Goal: Information Seeking & Learning: Find contact information

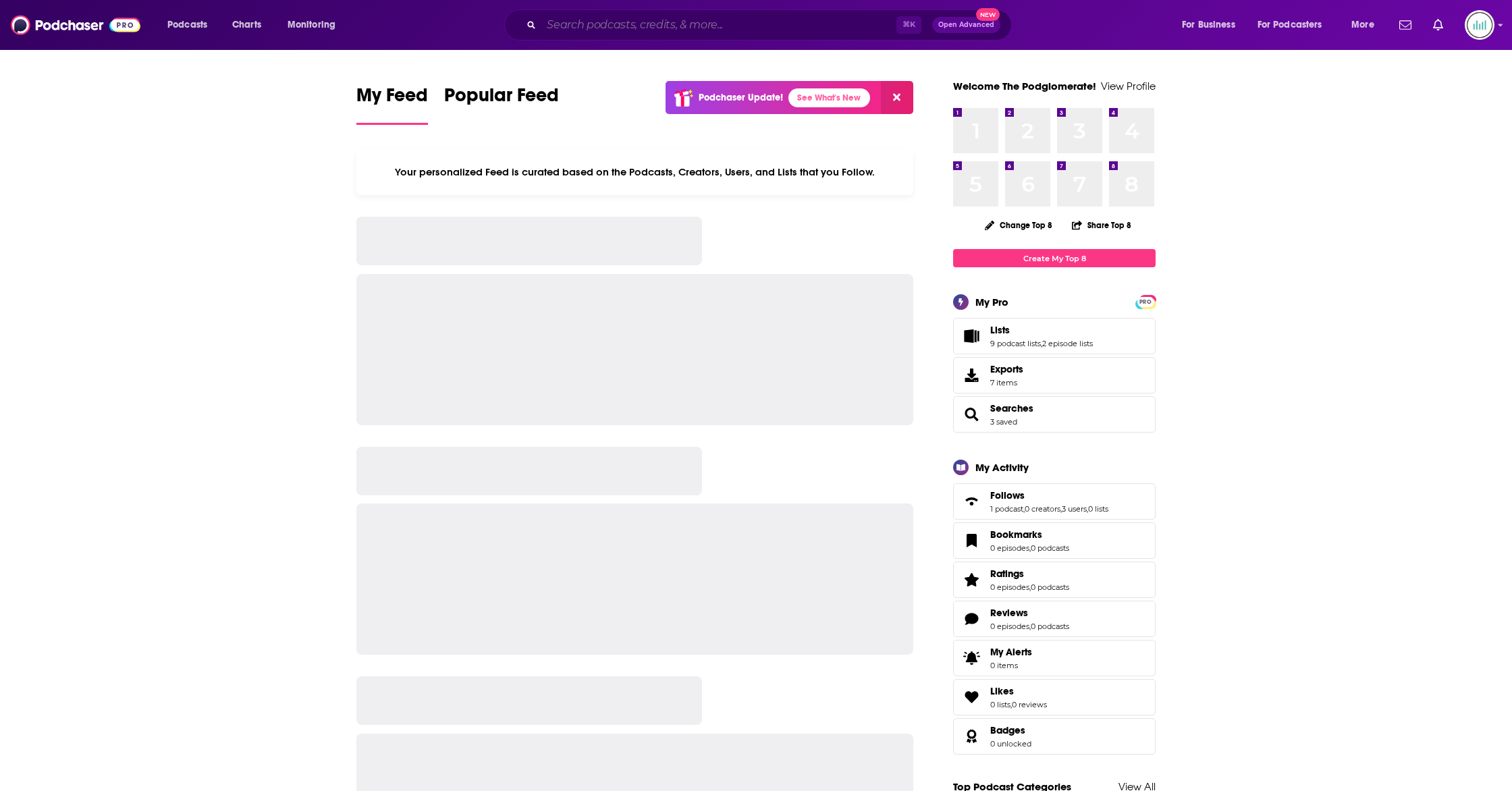
click at [638, 26] on input "Search podcasts, credits, & more..." at bounding box center [719, 24] width 355 height 22
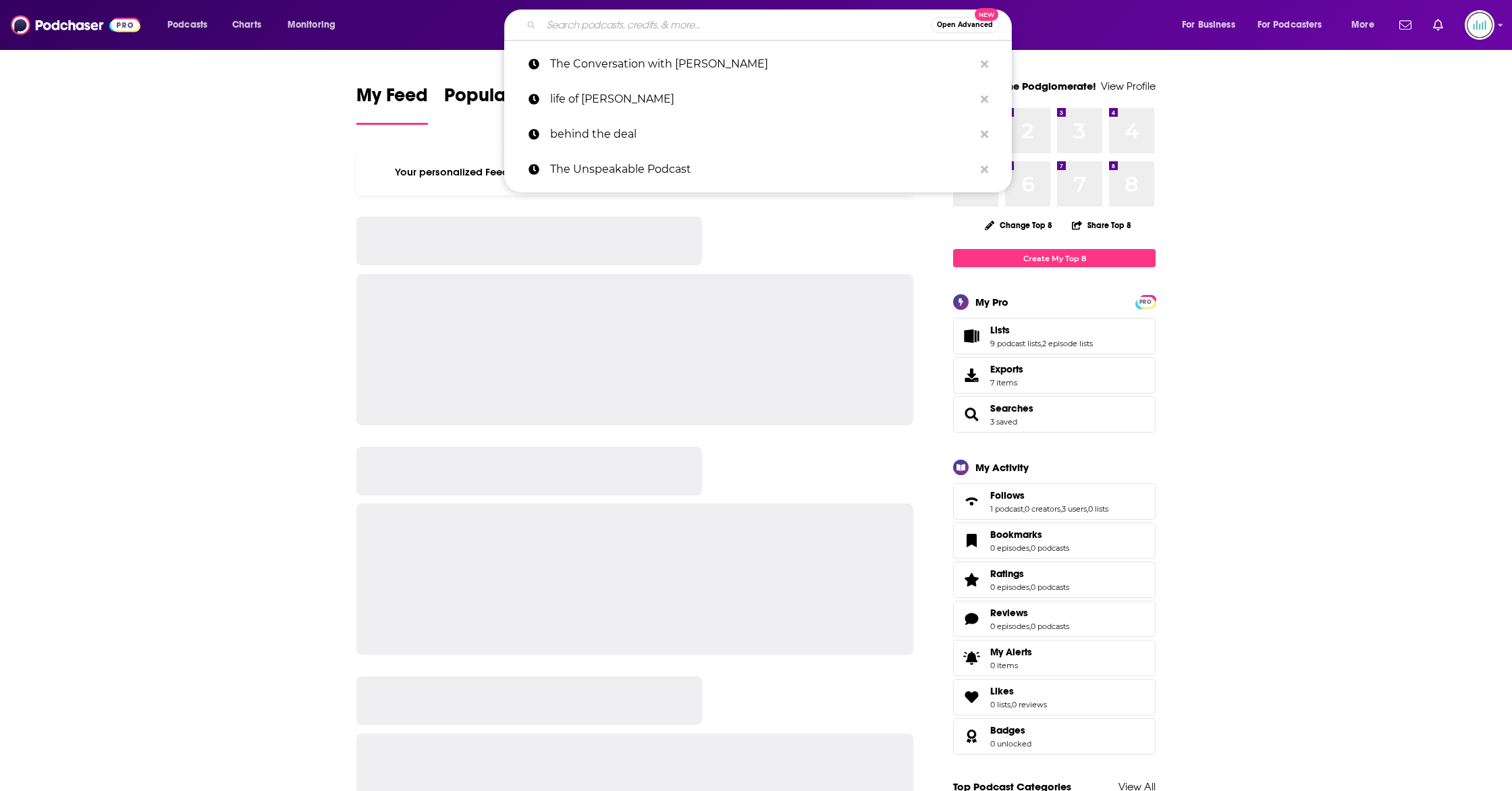
paste input "The Restful Mind"
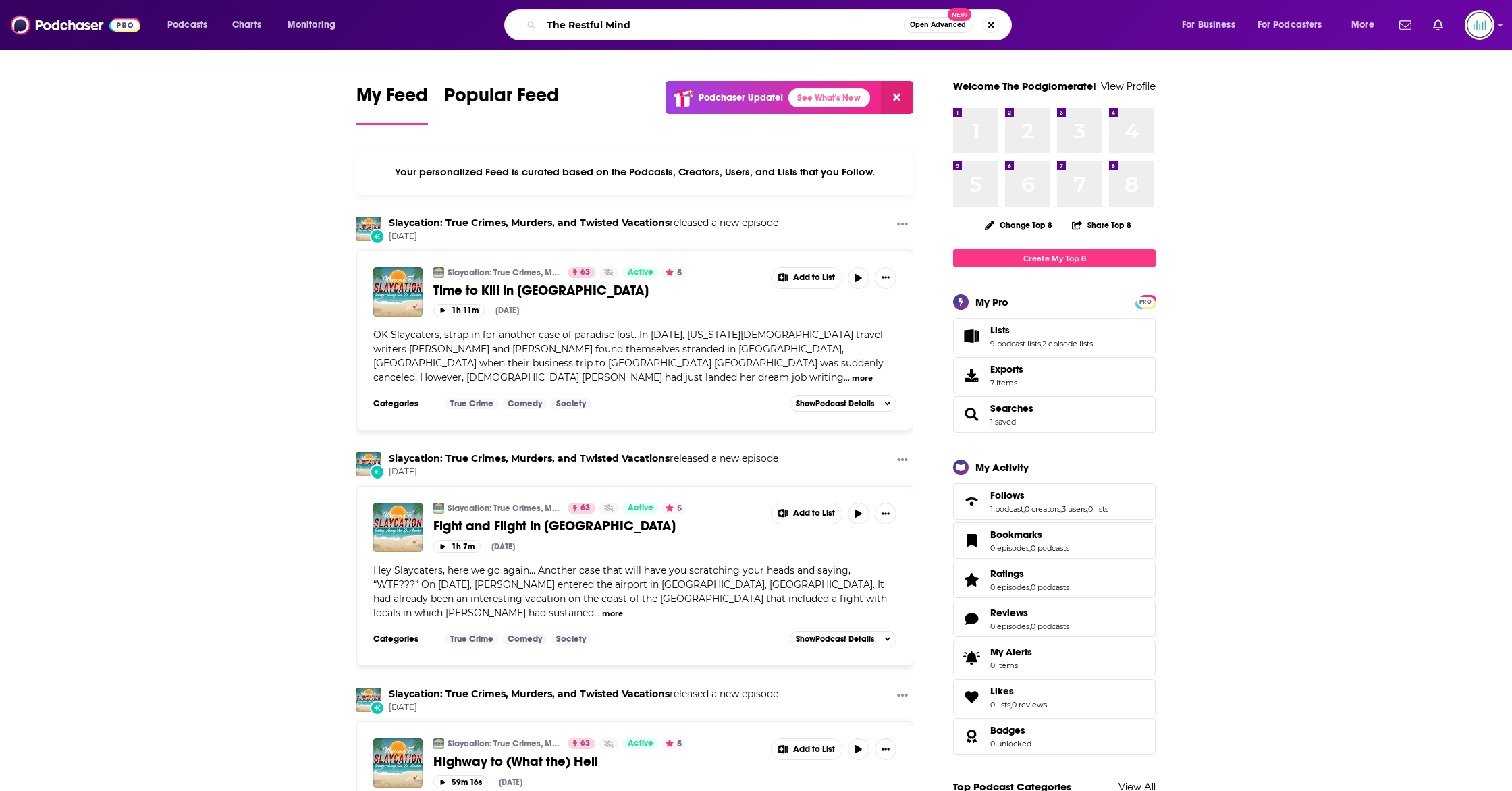
type input "The Restful Mind"
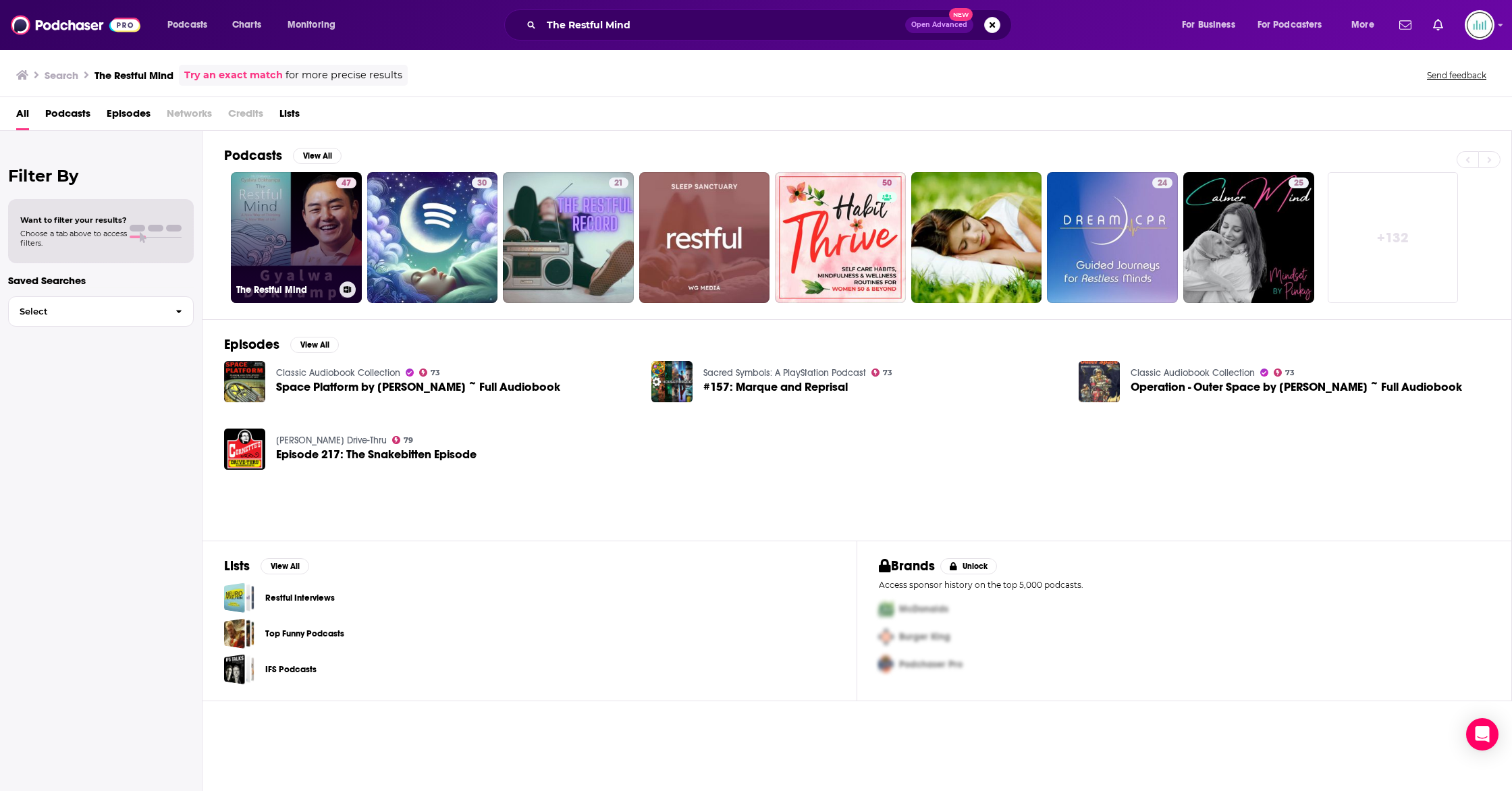
click at [307, 217] on link "47 The Restful Mind" at bounding box center [296, 238] width 131 height 131
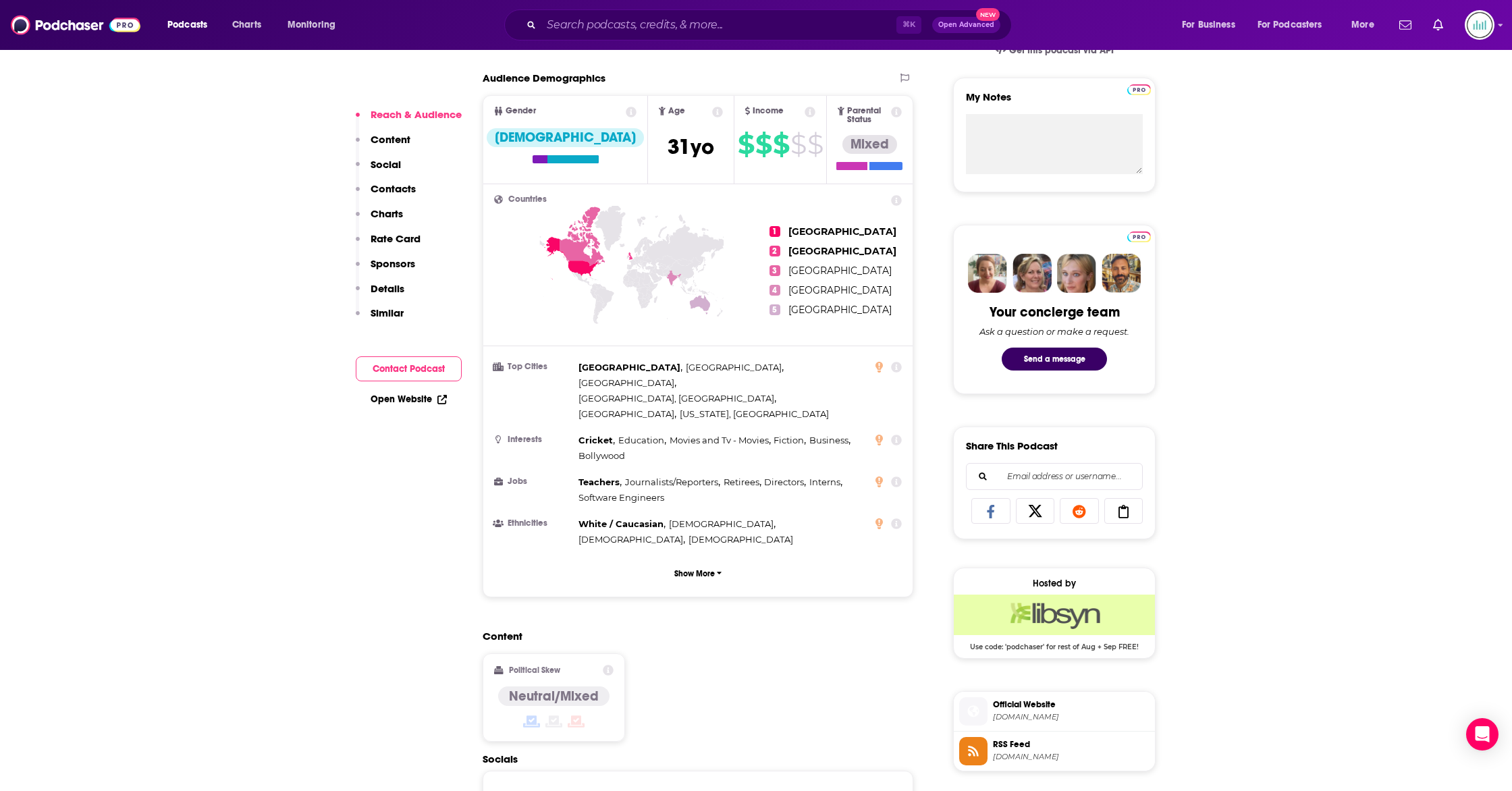
scroll to position [858, 0]
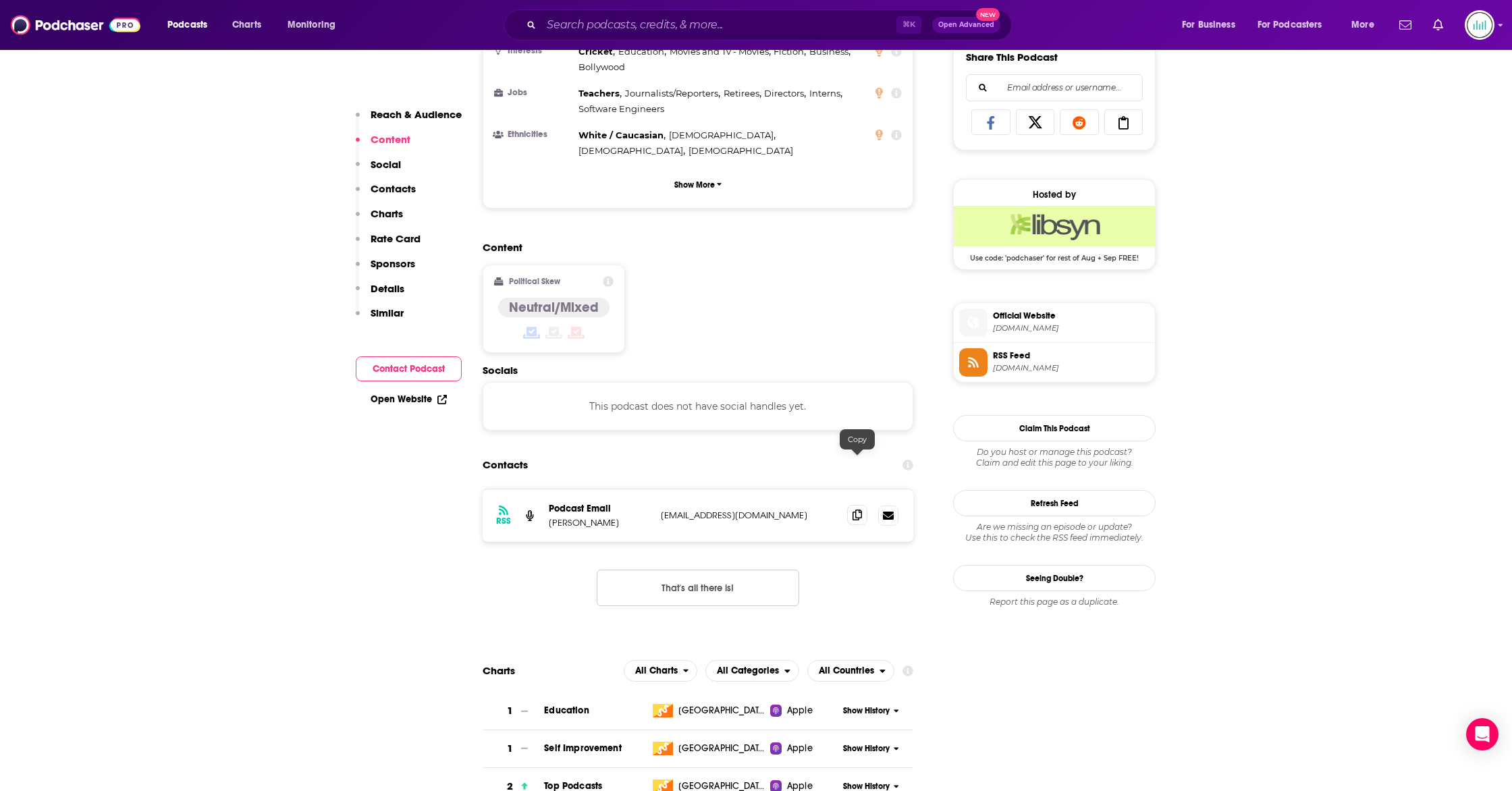
click at [860, 504] on span at bounding box center [858, 515] width 21 height 21
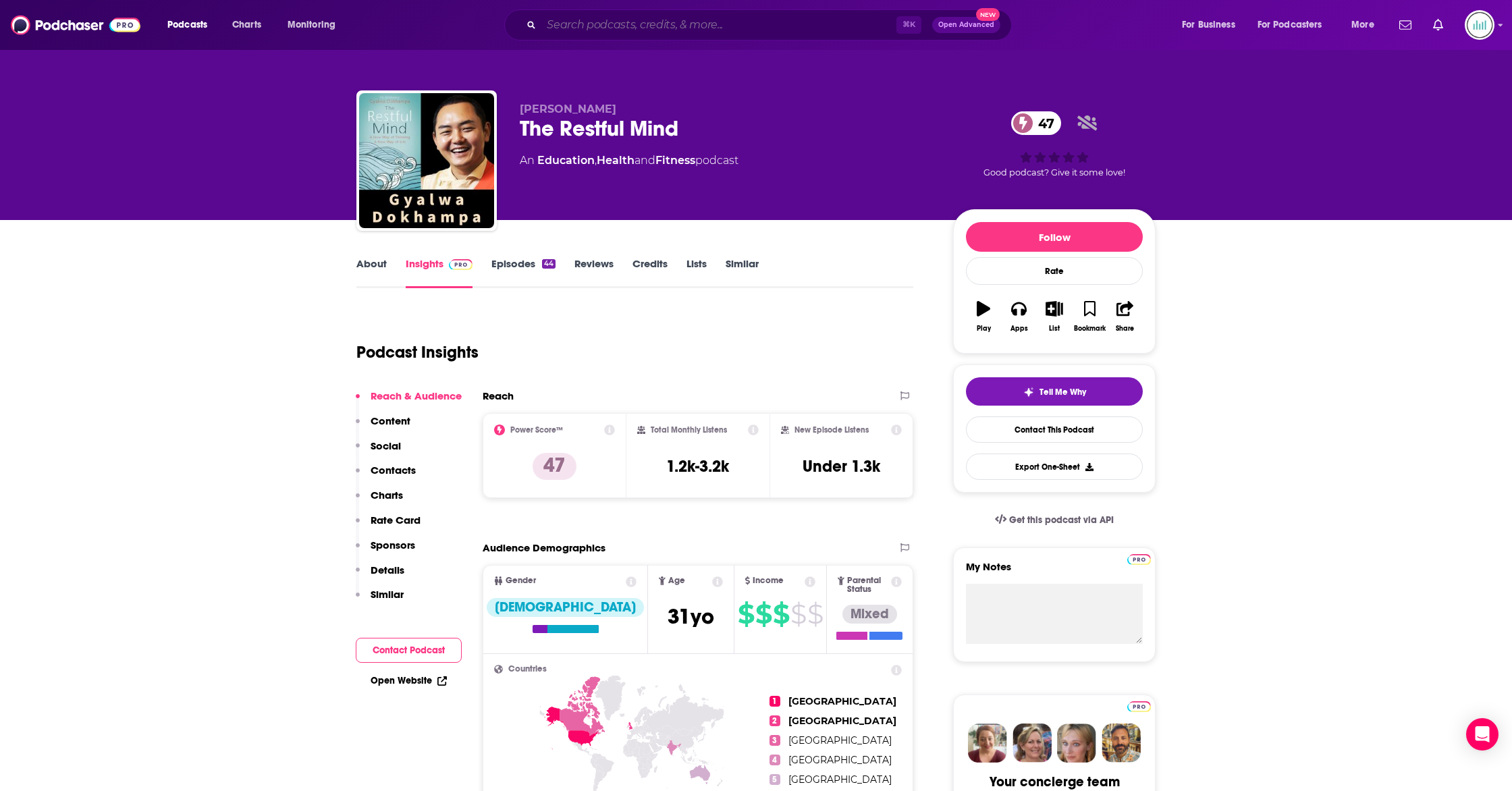
click at [617, 19] on input "Search podcasts, credits, & more..." at bounding box center [719, 24] width 355 height 22
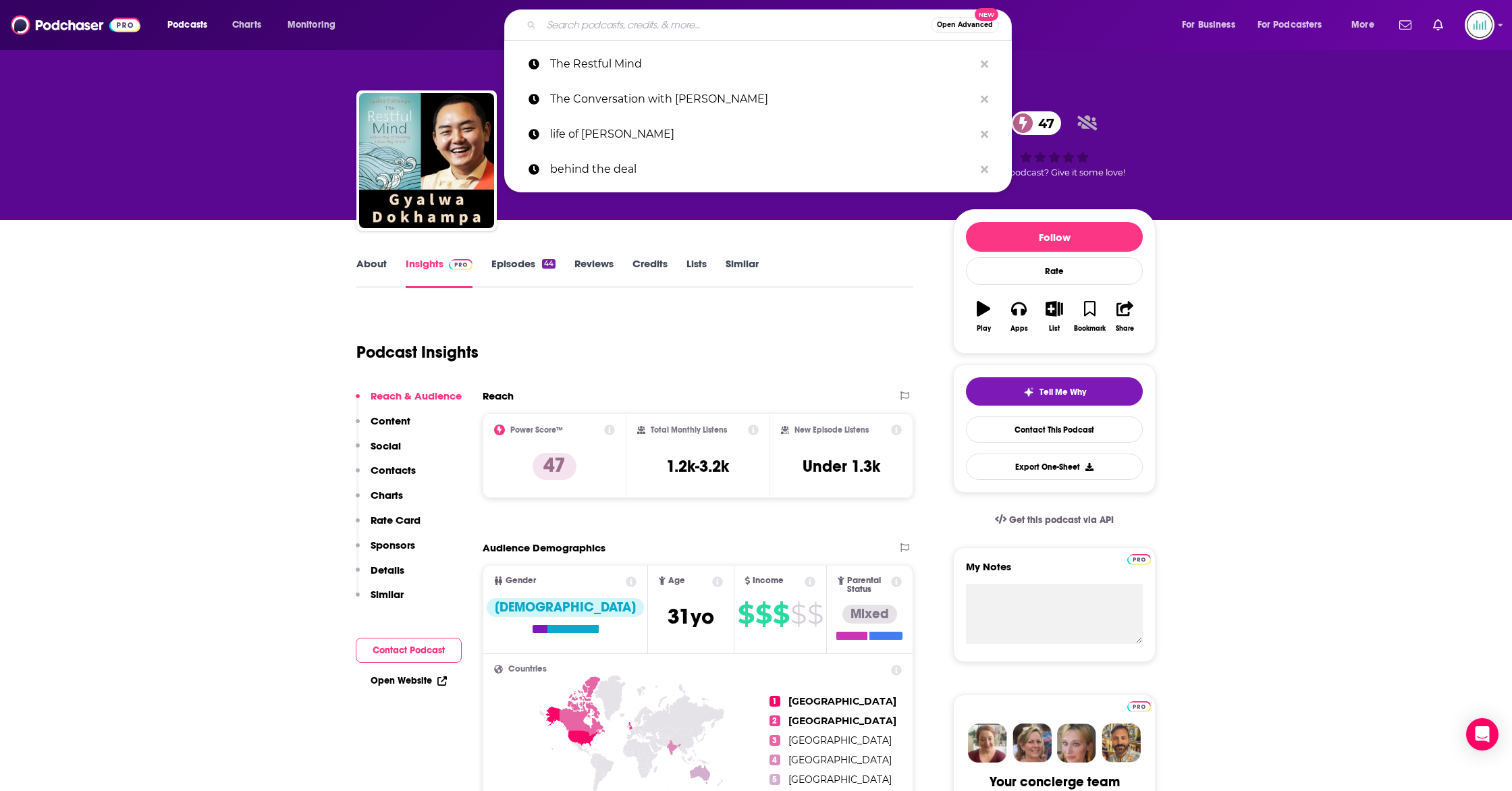
paste input "The Lion’s Roar Podcast"
type input "The Lion’s Roar Podcast"
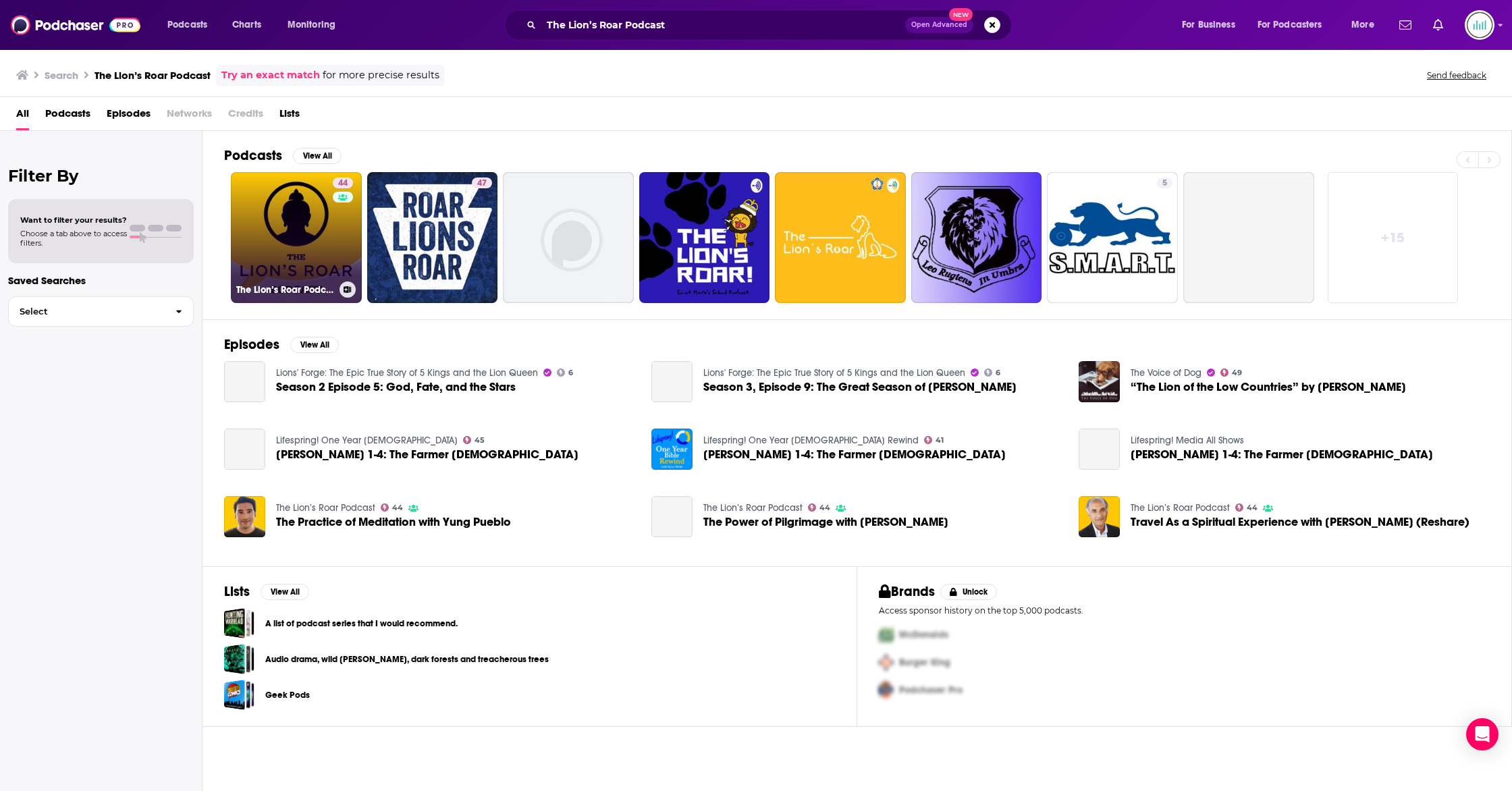
click at [285, 226] on link "44 The Lion’s Roar Podcast" at bounding box center [296, 238] width 131 height 131
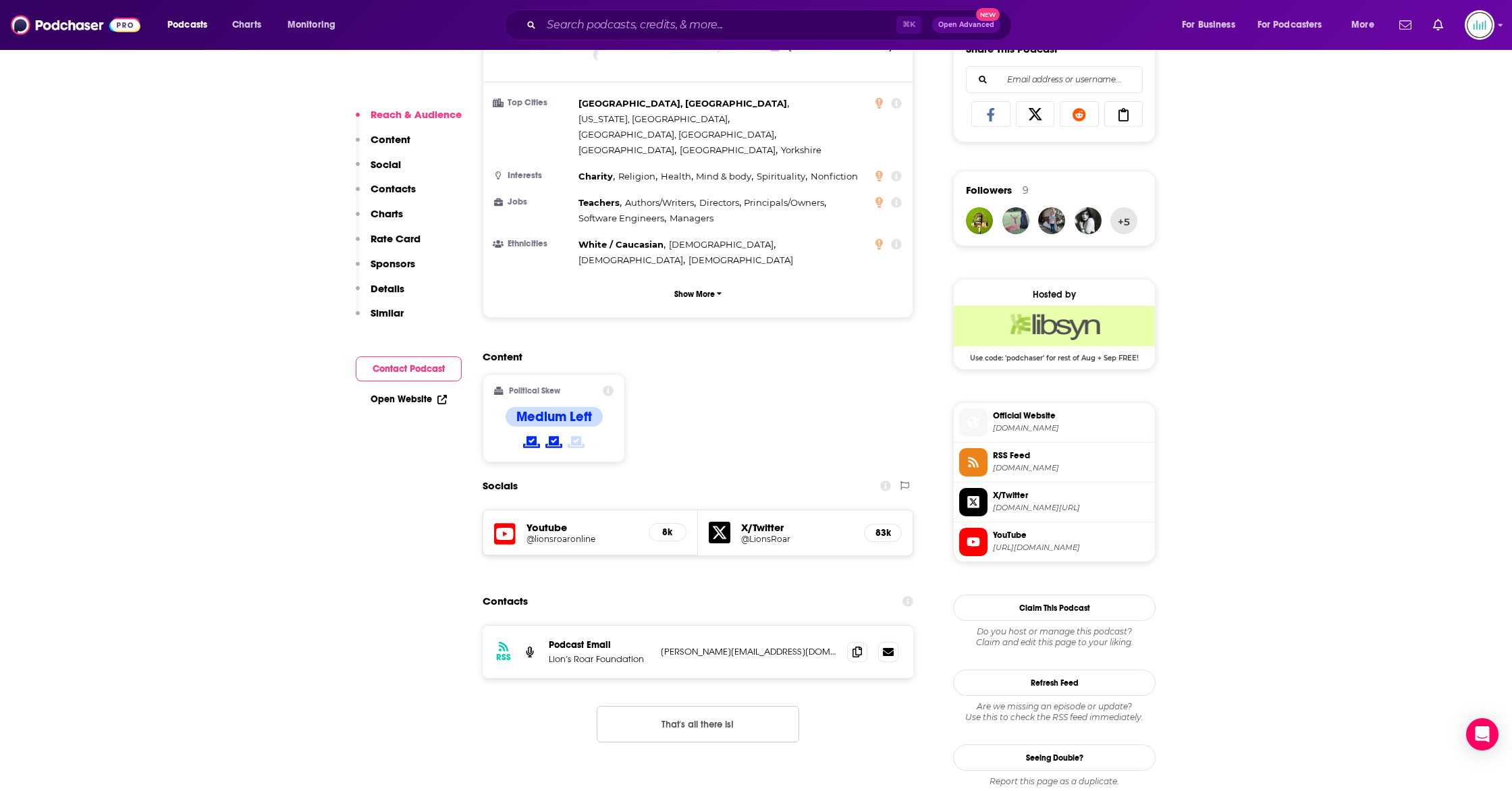
scroll to position [894, 0]
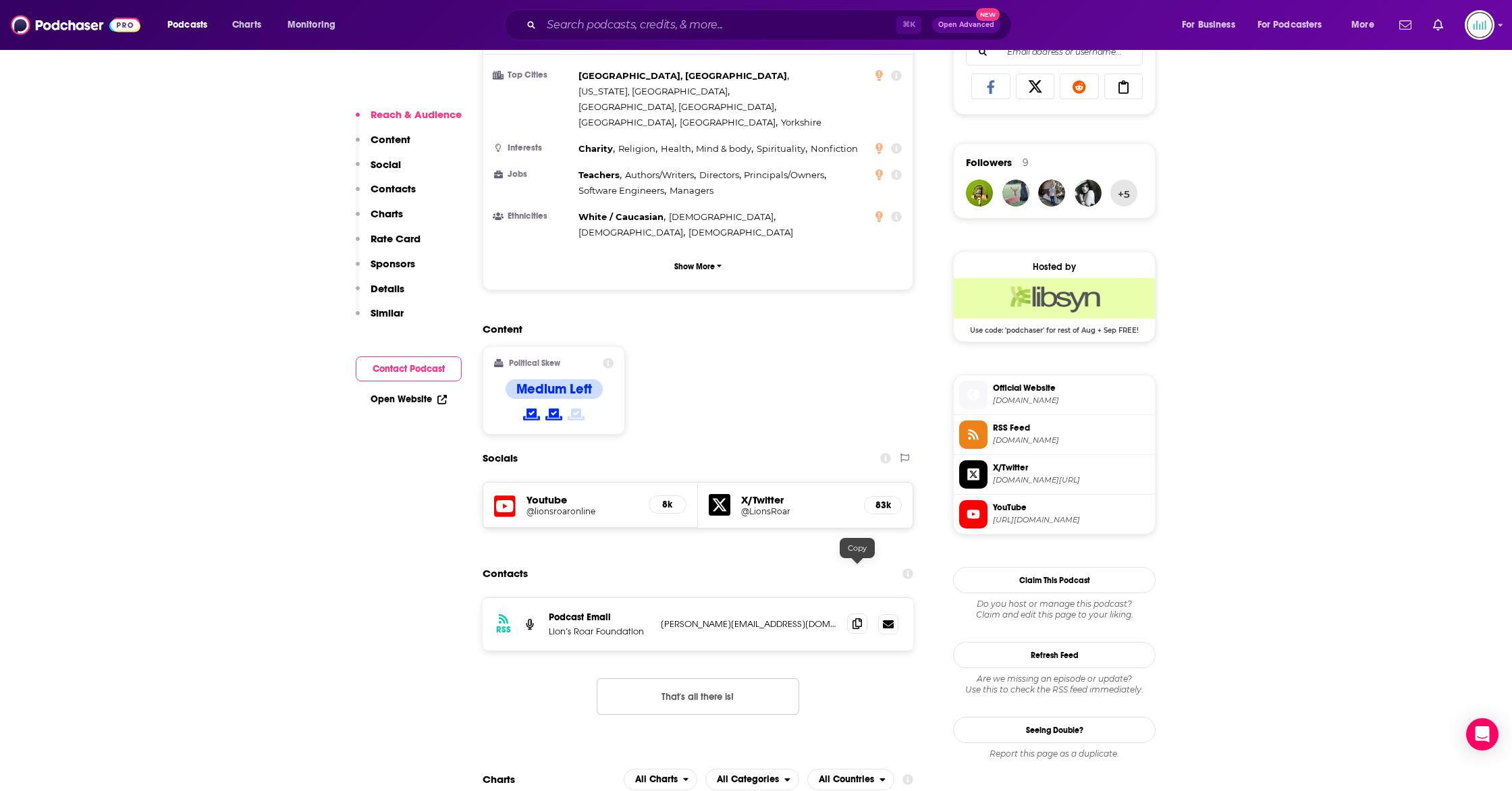
click at [854, 618] on icon at bounding box center [857, 623] width 9 height 11
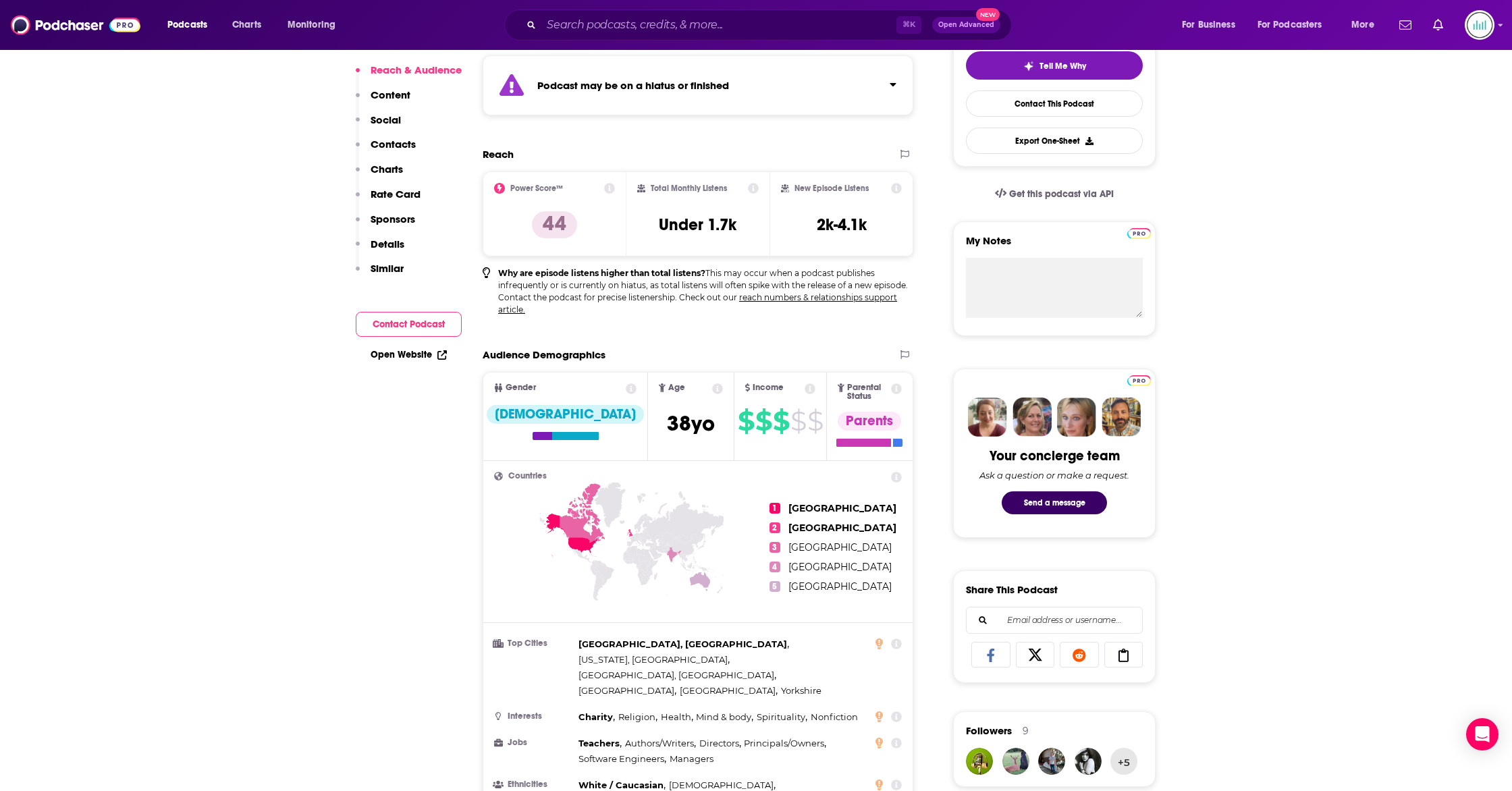
scroll to position [0, 0]
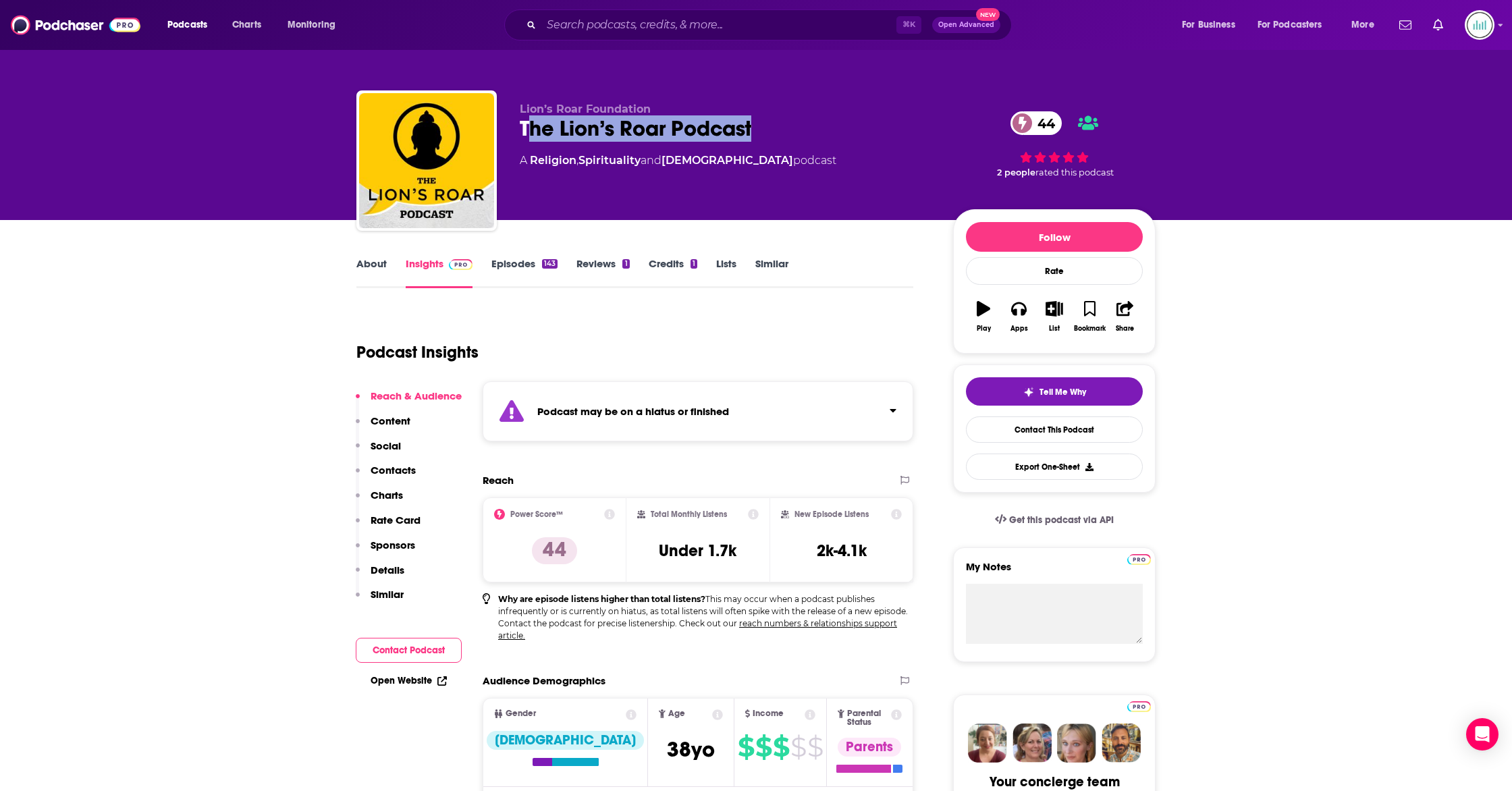
drag, startPoint x: 524, startPoint y: 127, endPoint x: 789, endPoint y: 142, distance: 265.4
click at [789, 142] on div "Lion’s Roar Foundation The Lion’s Roar Podcast 44 A Religion , Spirituality and…" at bounding box center [726, 156] width 412 height 108
copy h2 "he Lion’s Roar Podcast"
